Goal: Find specific page/section: Find specific page/section

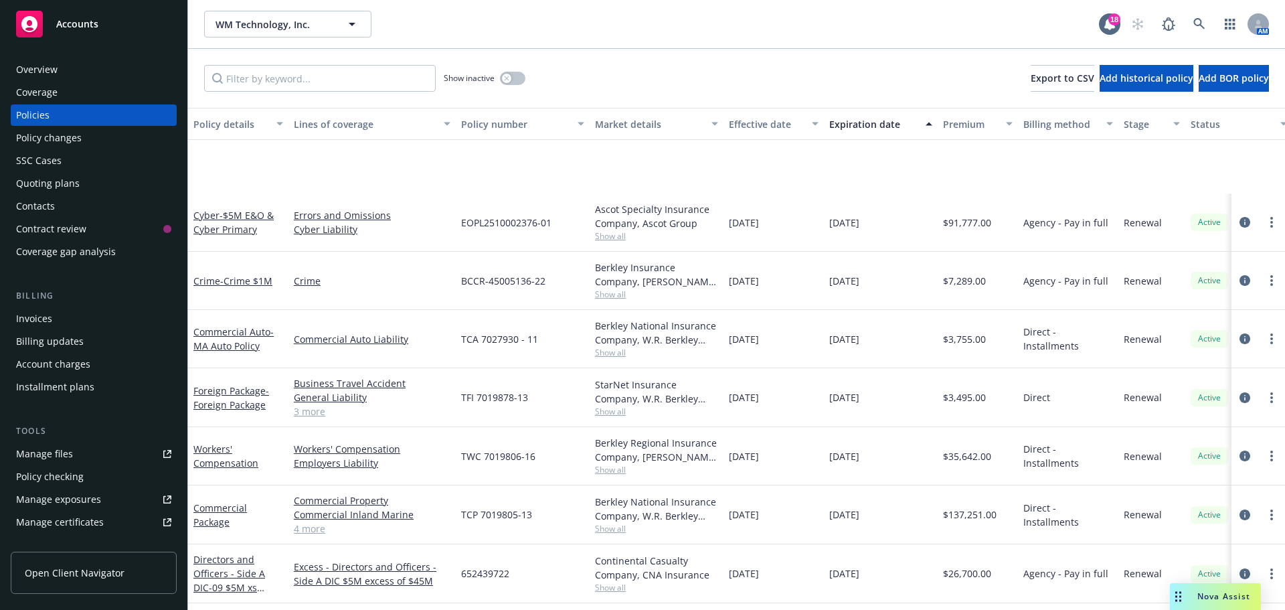
scroll to position [134, 0]
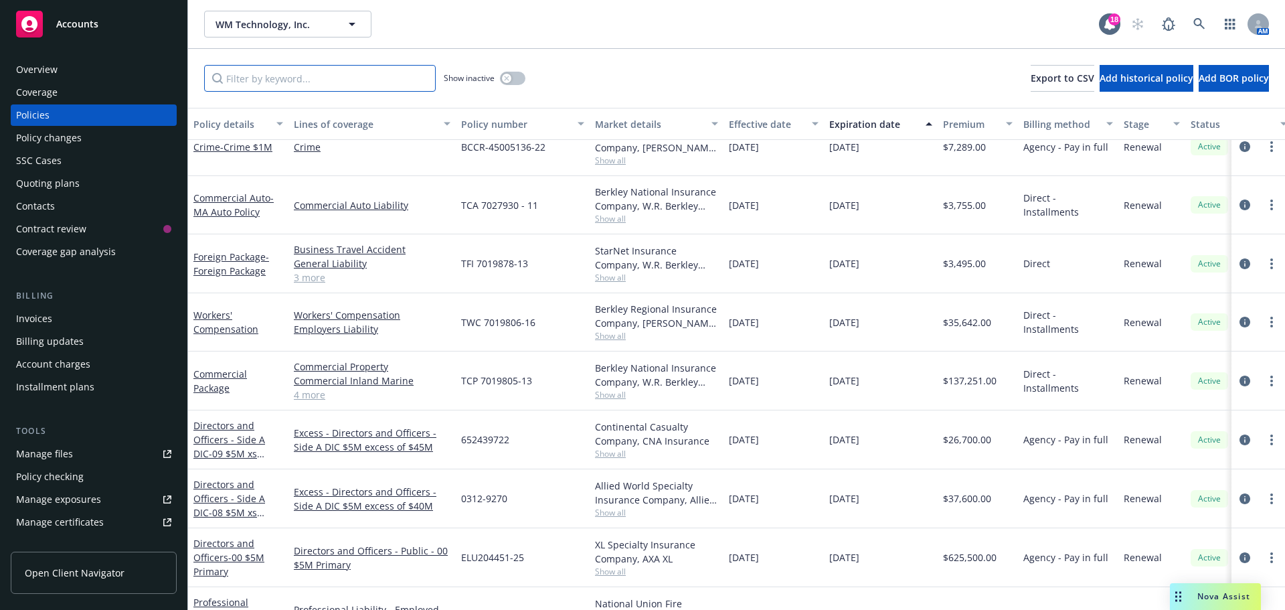
click at [254, 79] on input "Filter by keyword..." at bounding box center [320, 78] width 232 height 27
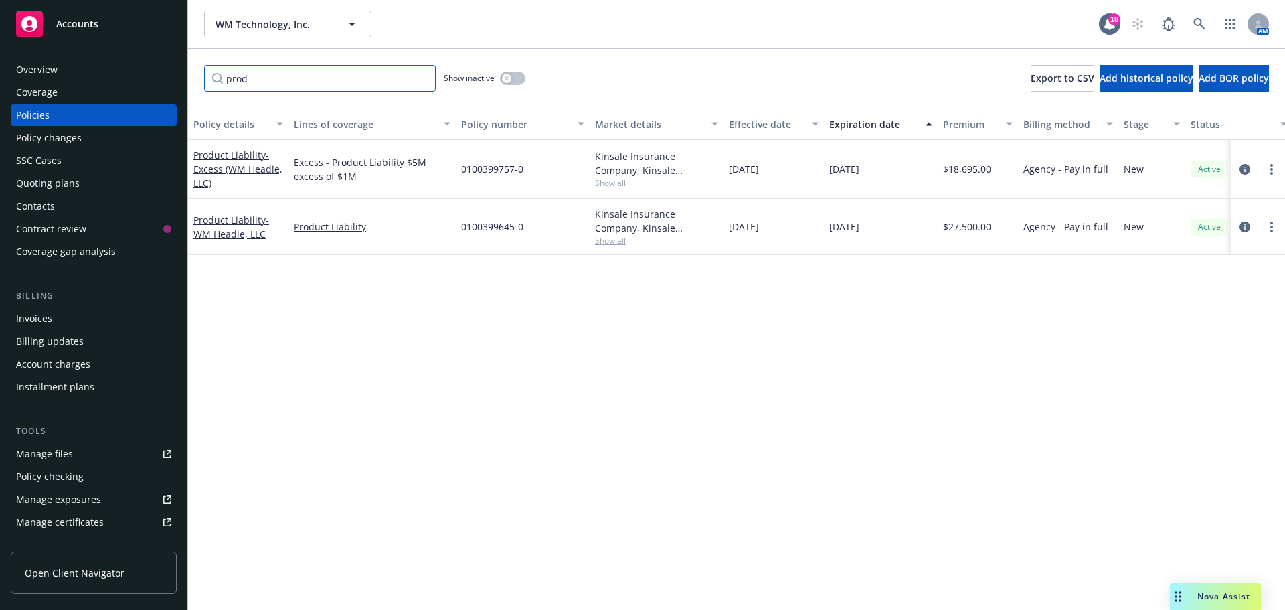
scroll to position [0, 0]
type input "prod"
click at [214, 229] on span "- WM Headie, LLC" at bounding box center [231, 227] width 76 height 27
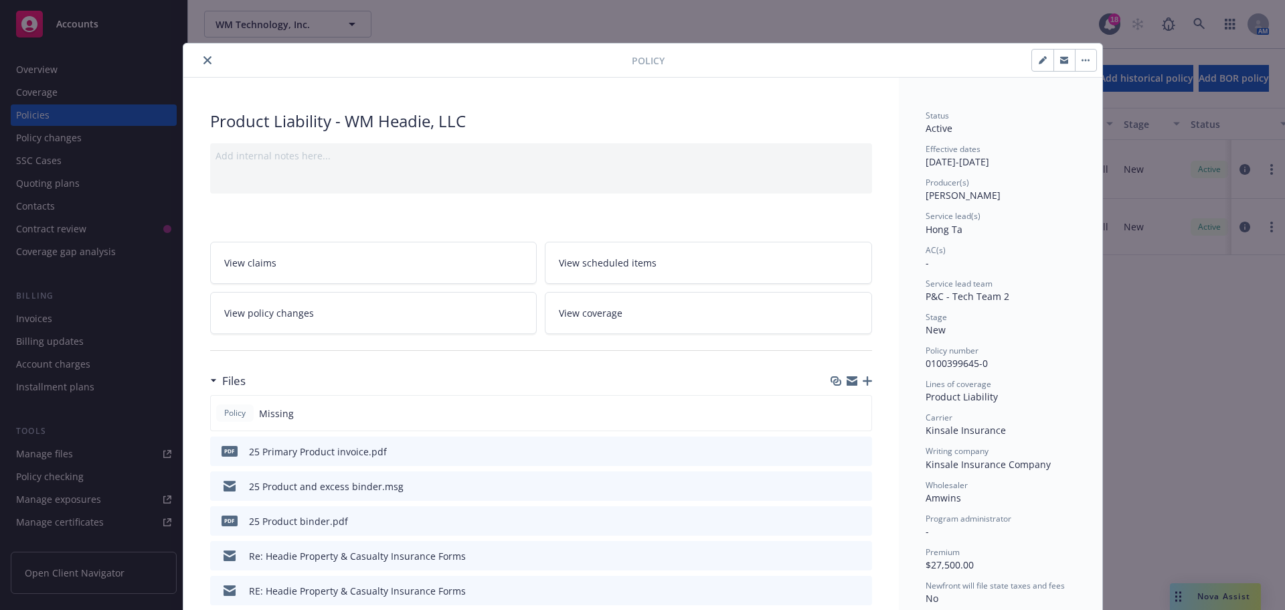
drag, startPoint x: 850, startPoint y: 383, endPoint x: 842, endPoint y: 382, distance: 7.4
click at [848, 383] on icon "button" at bounding box center [852, 383] width 11 height 6
